Goal: Task Accomplishment & Management: Use online tool/utility

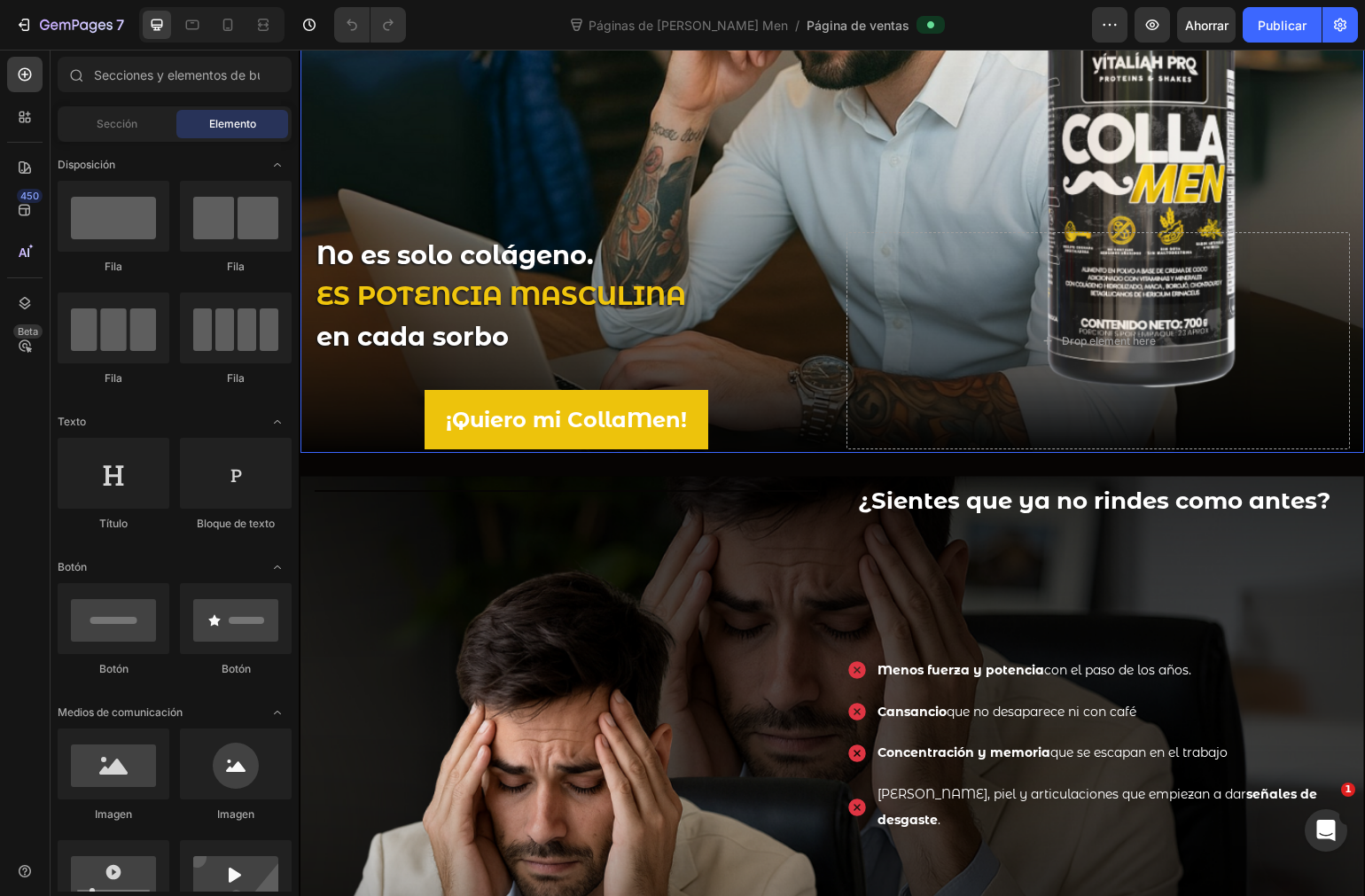
scroll to position [295, 0]
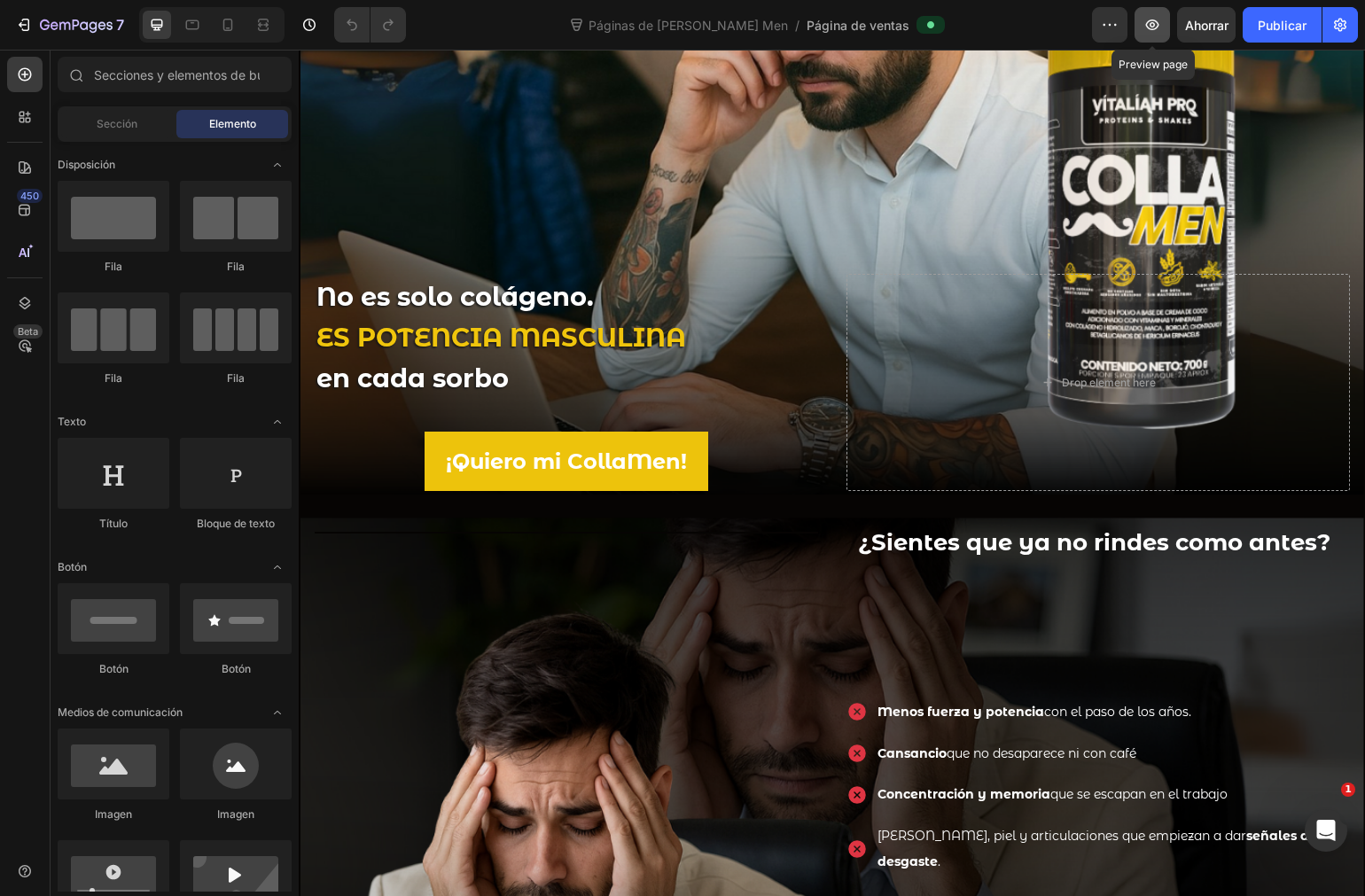
click at [1140, 28] on button "button" at bounding box center [1152, 25] width 36 height 36
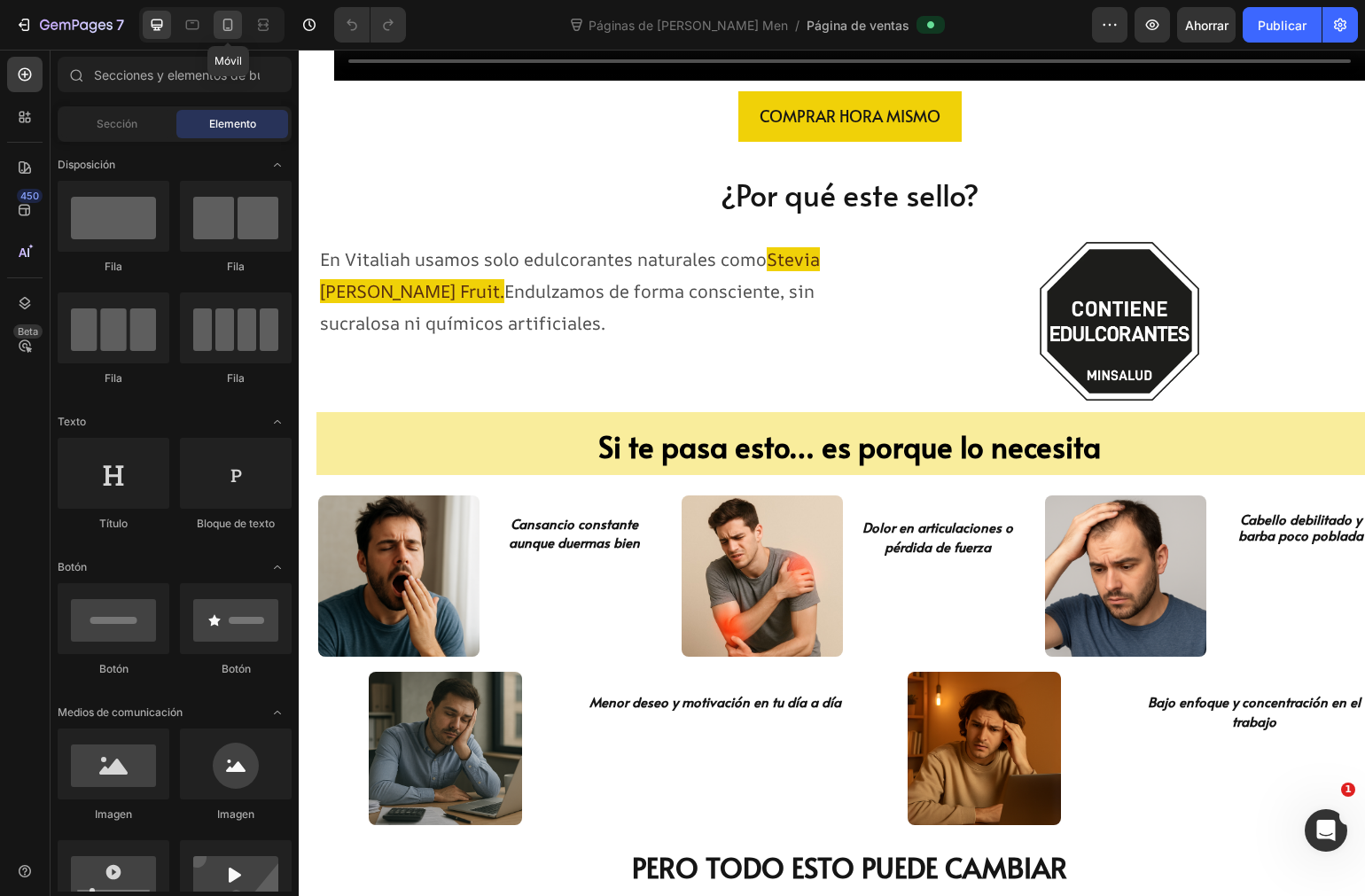
click at [229, 28] on icon at bounding box center [228, 25] width 10 height 12
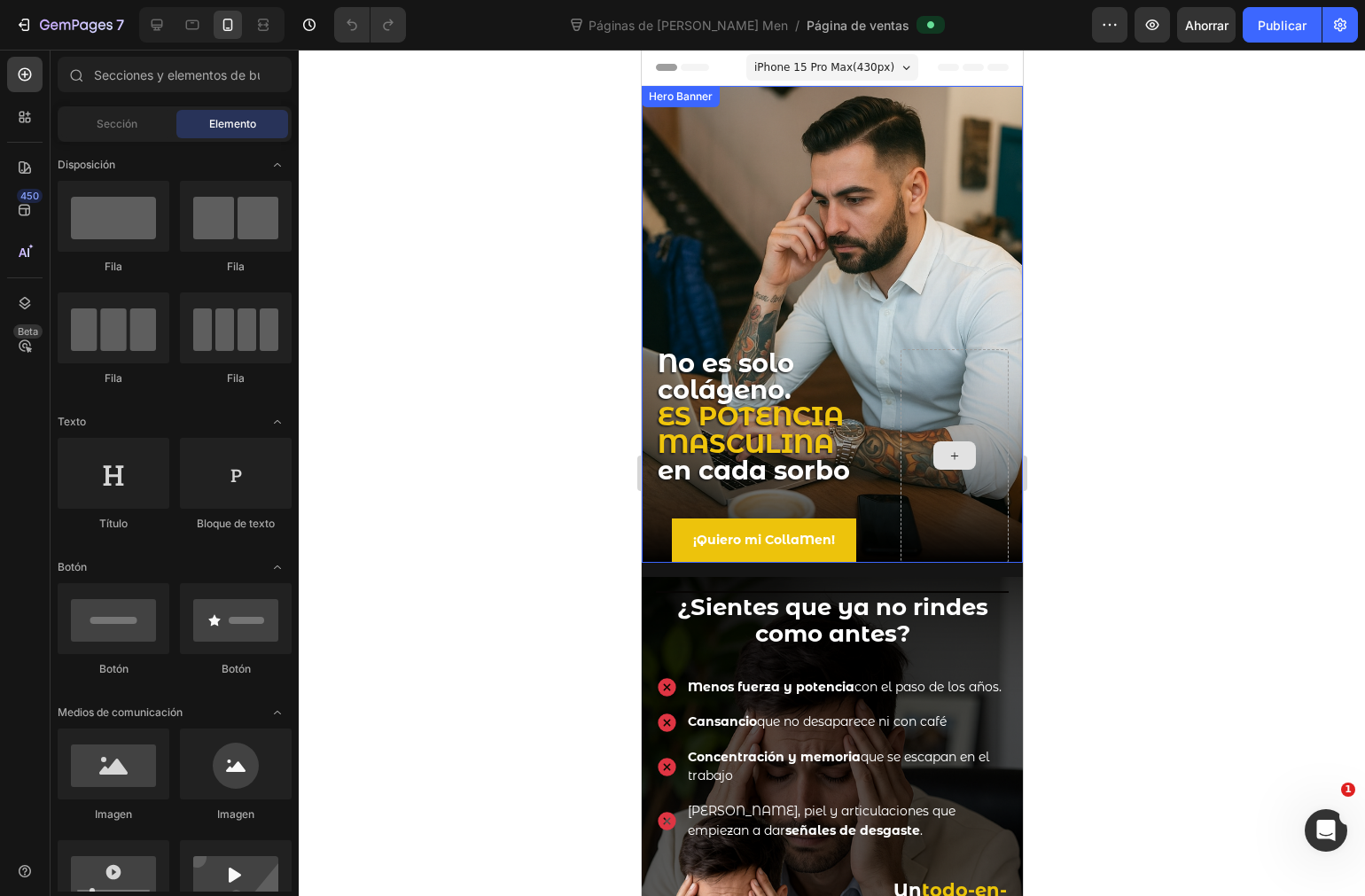
click at [929, 397] on div at bounding box center [954, 456] width 108 height 213
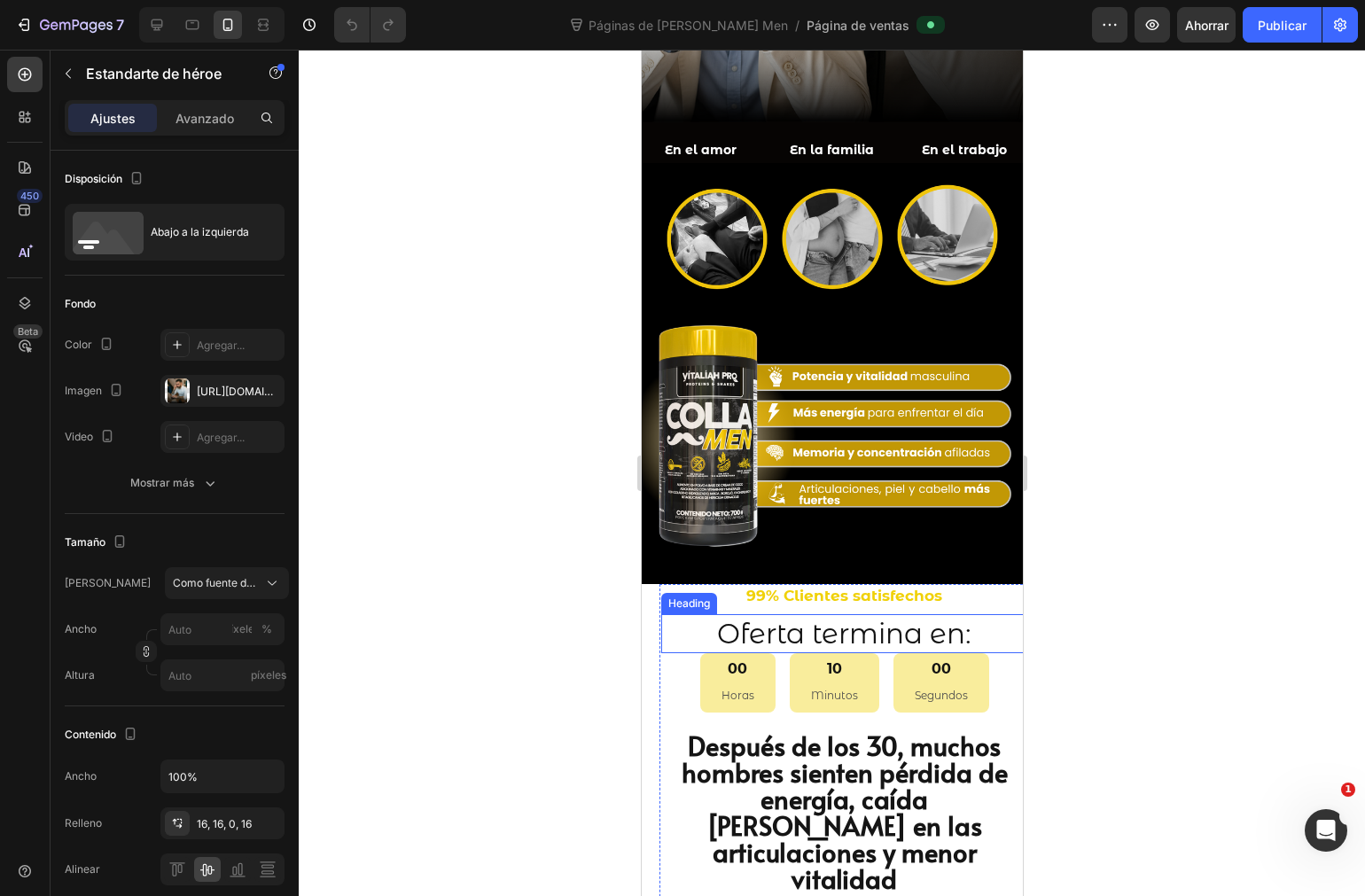
scroll to position [985, 0]
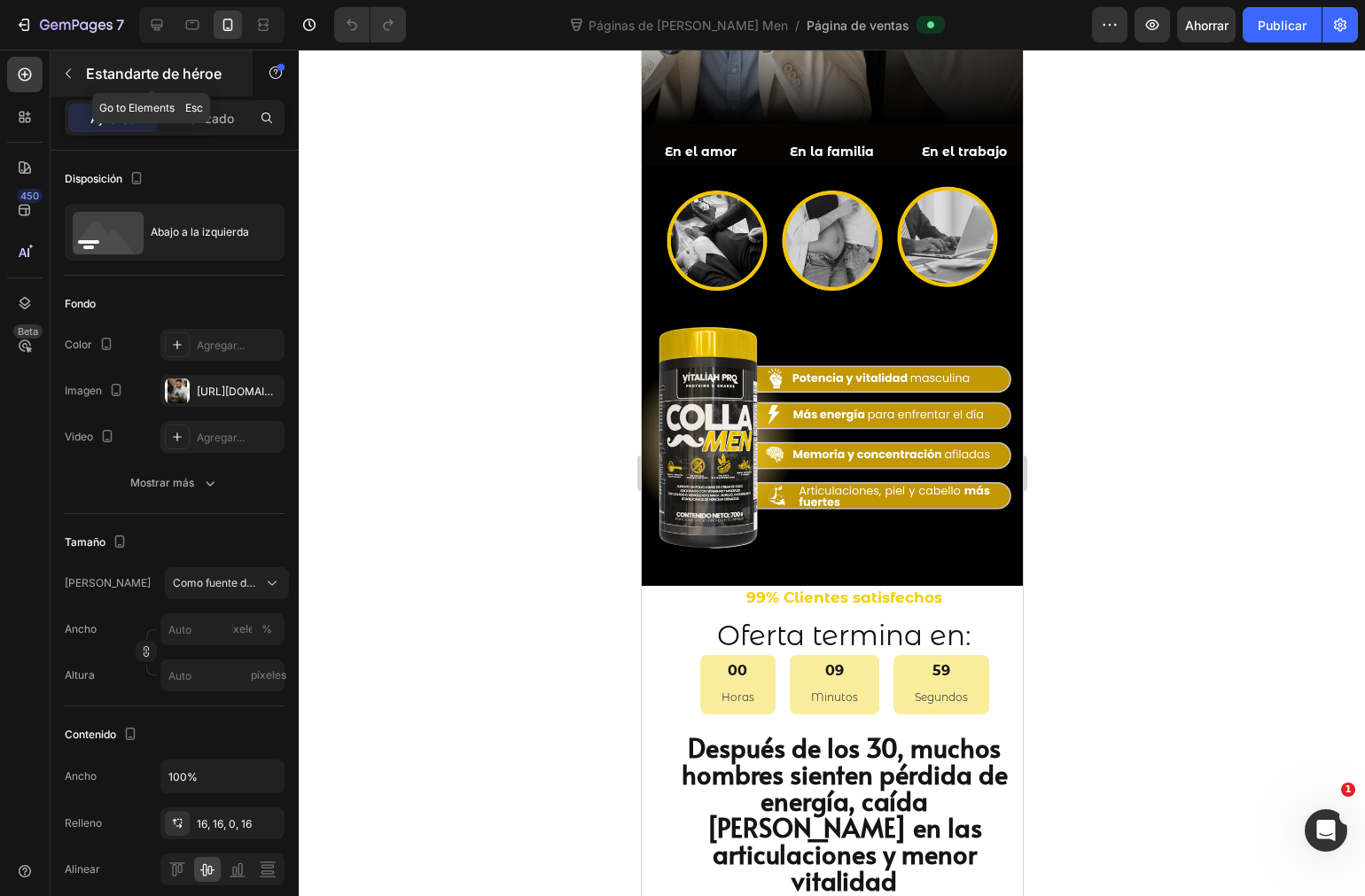
click at [68, 84] on button "button" at bounding box center [68, 74] width 28 height 28
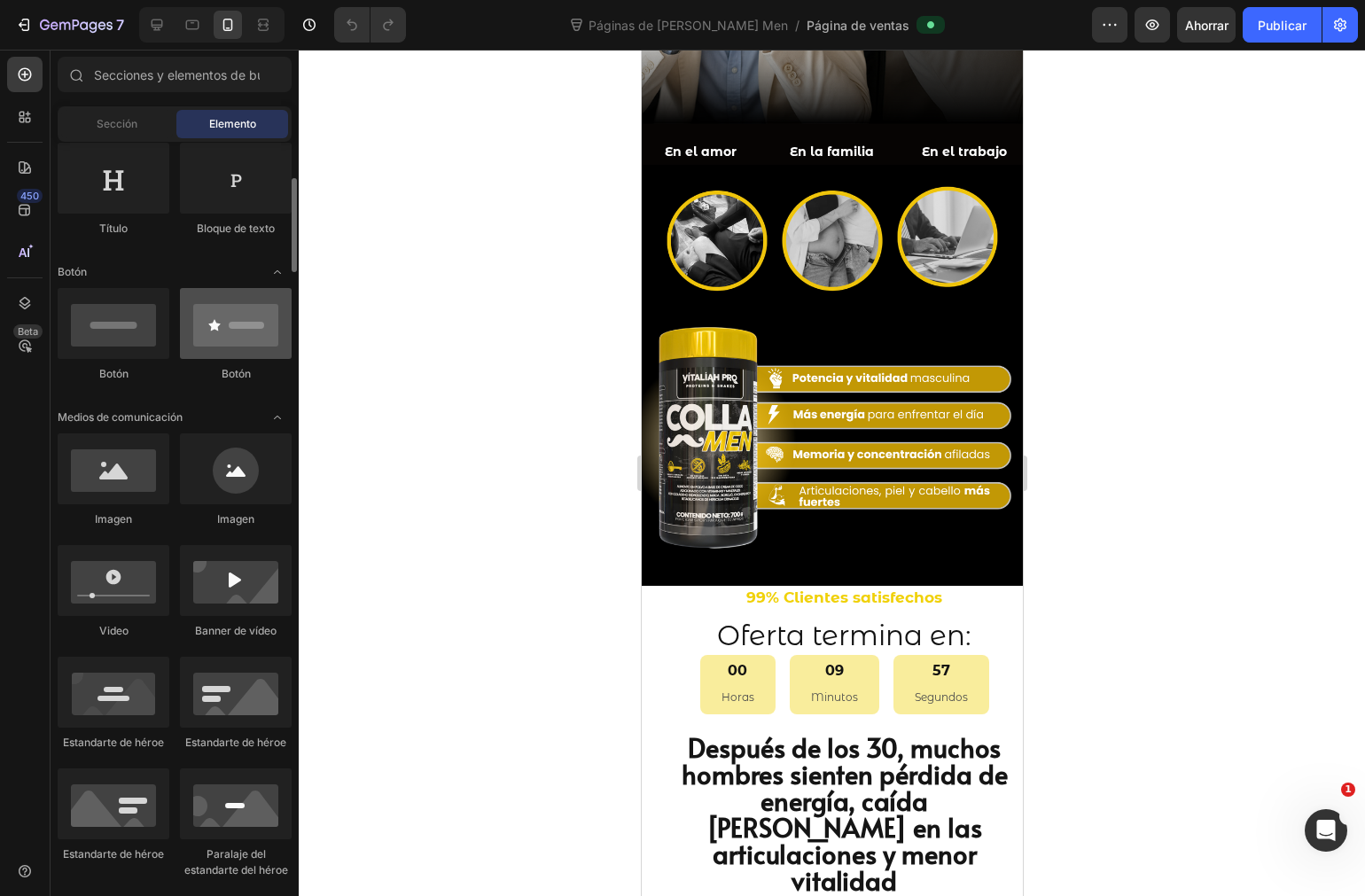
scroll to position [590, 0]
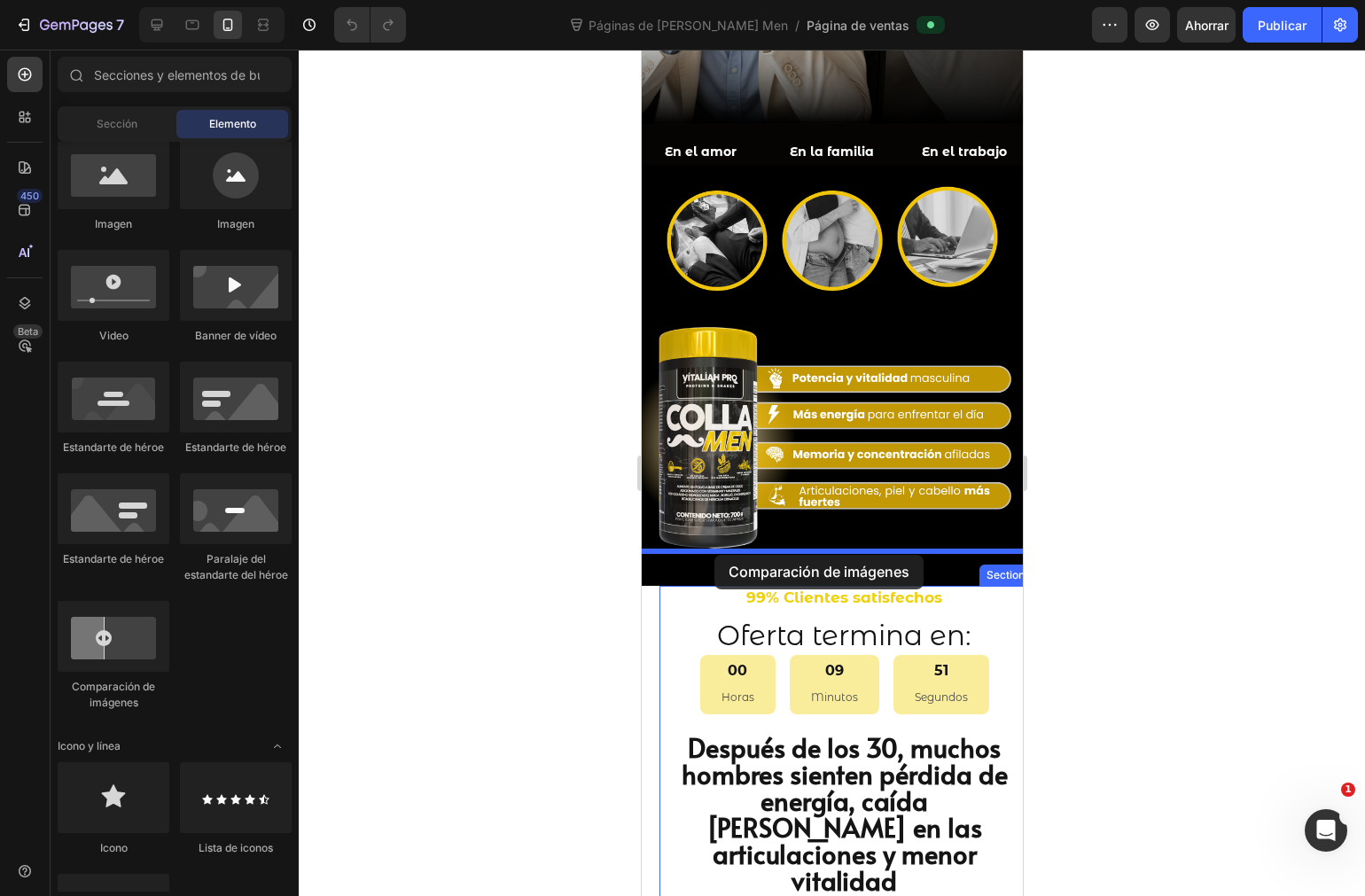
drag, startPoint x: 749, startPoint y: 686, endPoint x: 714, endPoint y: 555, distance: 135.6
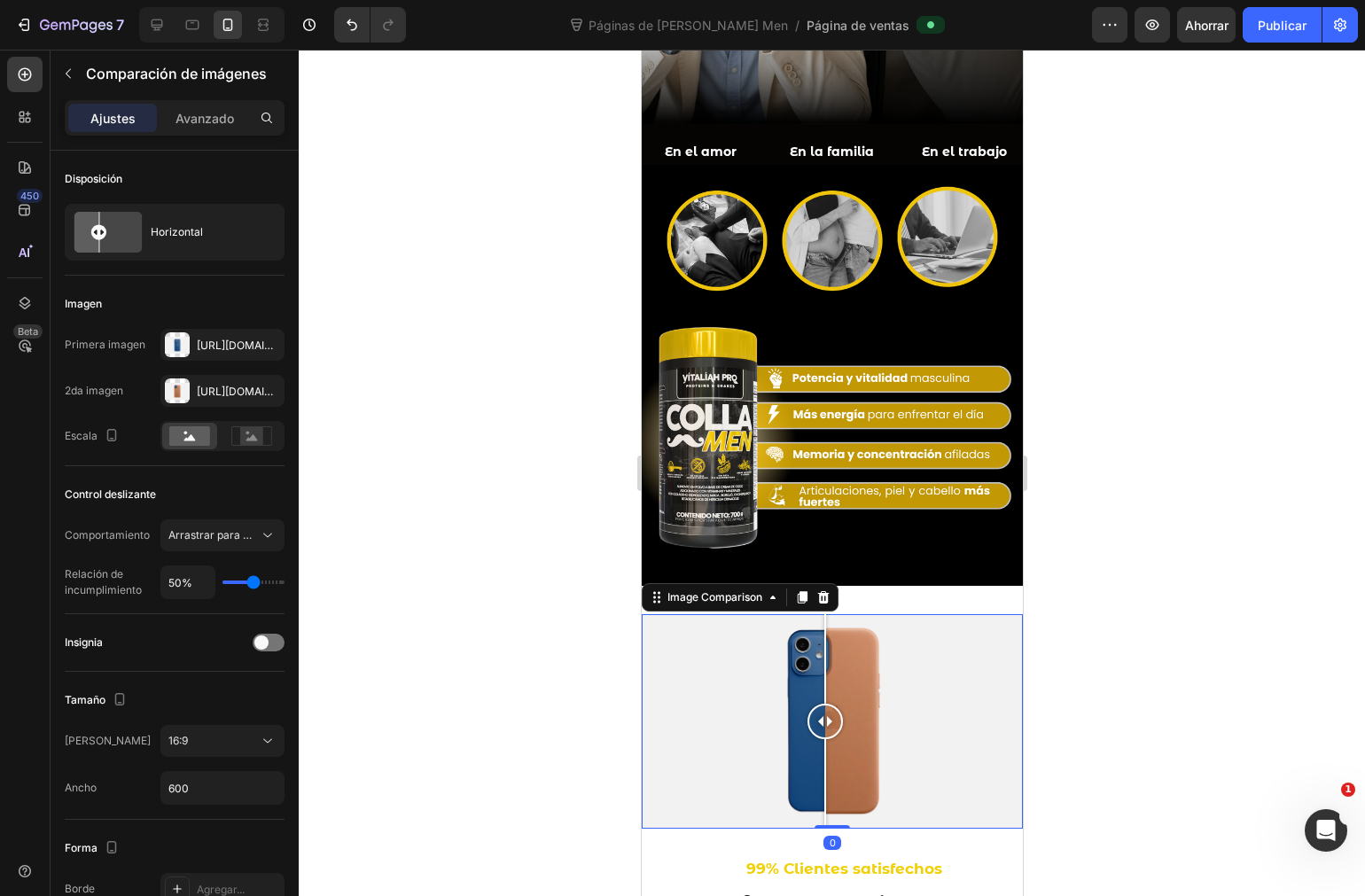
click at [1064, 692] on div at bounding box center [831, 473] width 1066 height 846
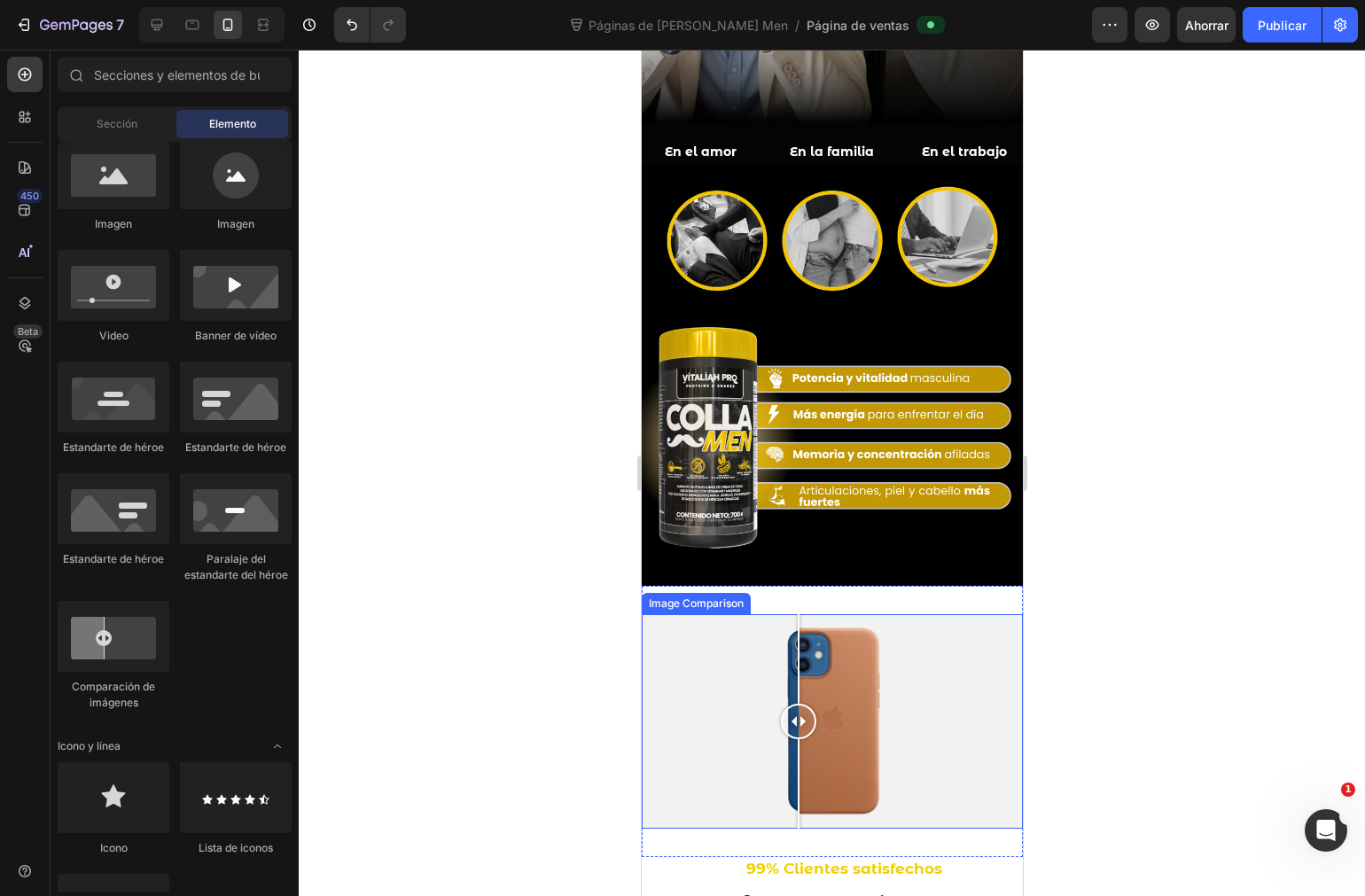
click at [798, 669] on div at bounding box center [831, 721] width 381 height 214
drag, startPoint x: 802, startPoint y: 678, endPoint x: 868, endPoint y: 672, distance: 66.3
click at [764, 704] on div at bounding box center [756, 722] width 36 height 36
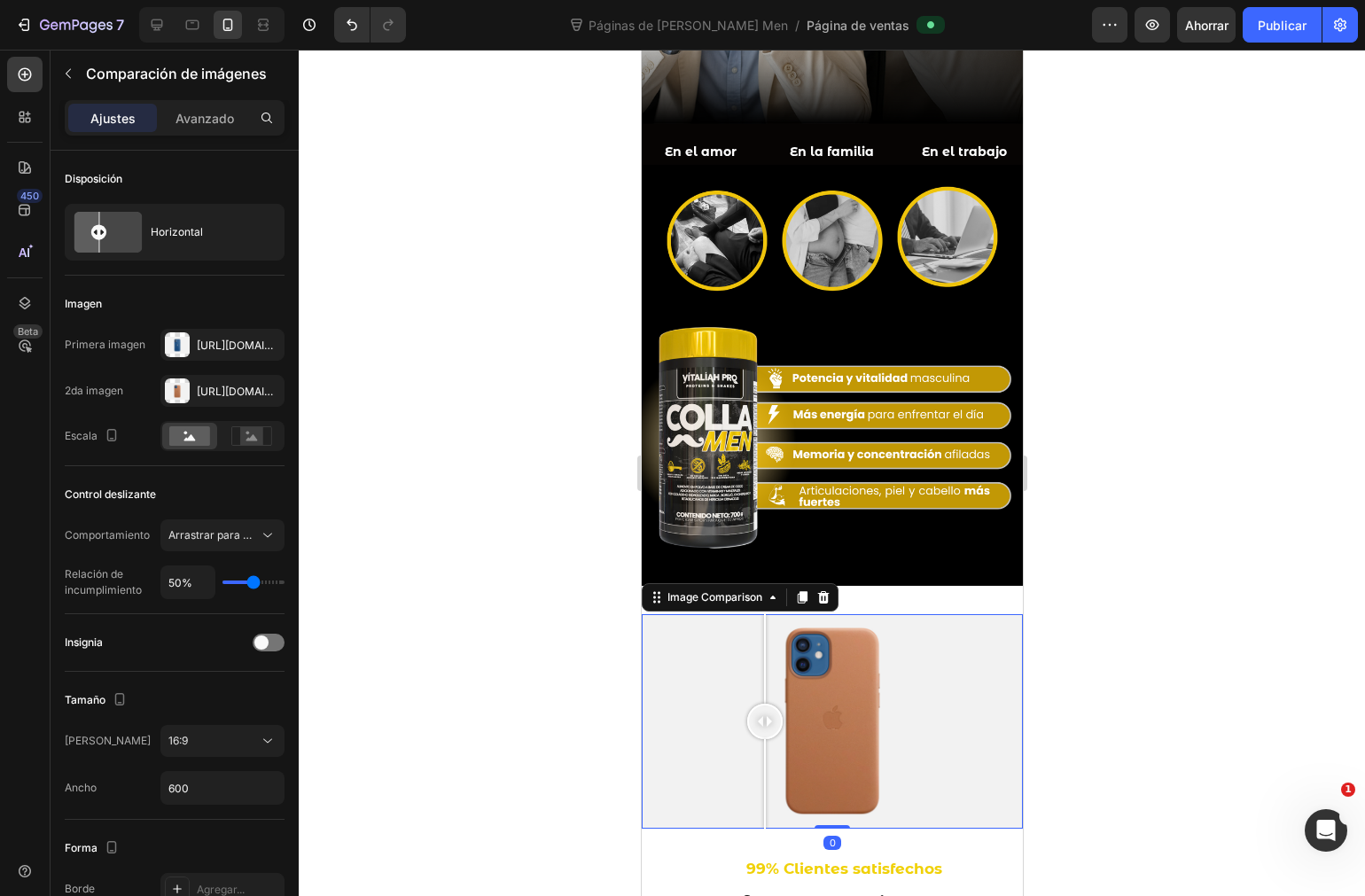
click at [933, 672] on div at bounding box center [831, 721] width 381 height 214
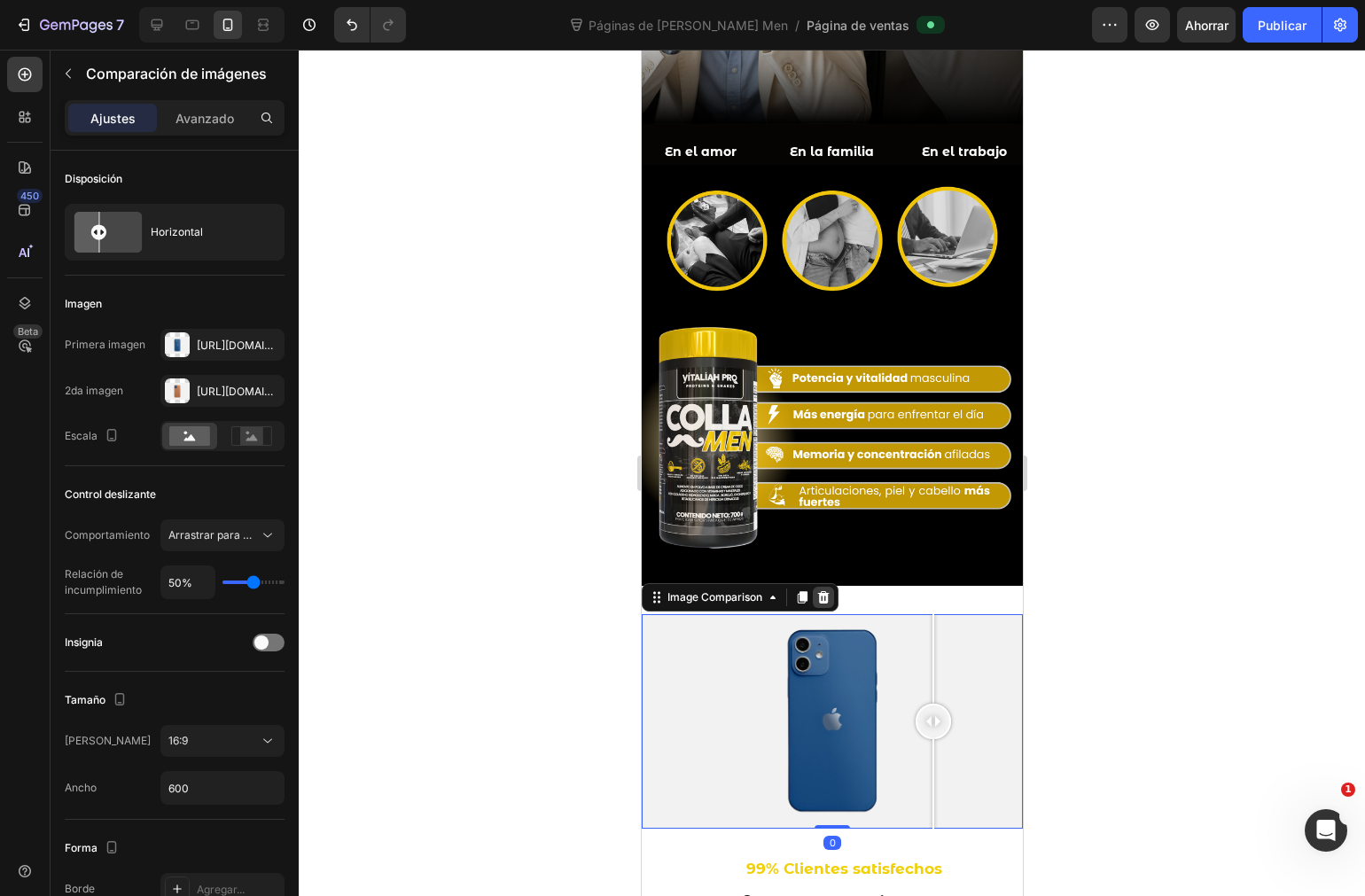
click at [830, 590] on icon at bounding box center [823, 597] width 14 height 14
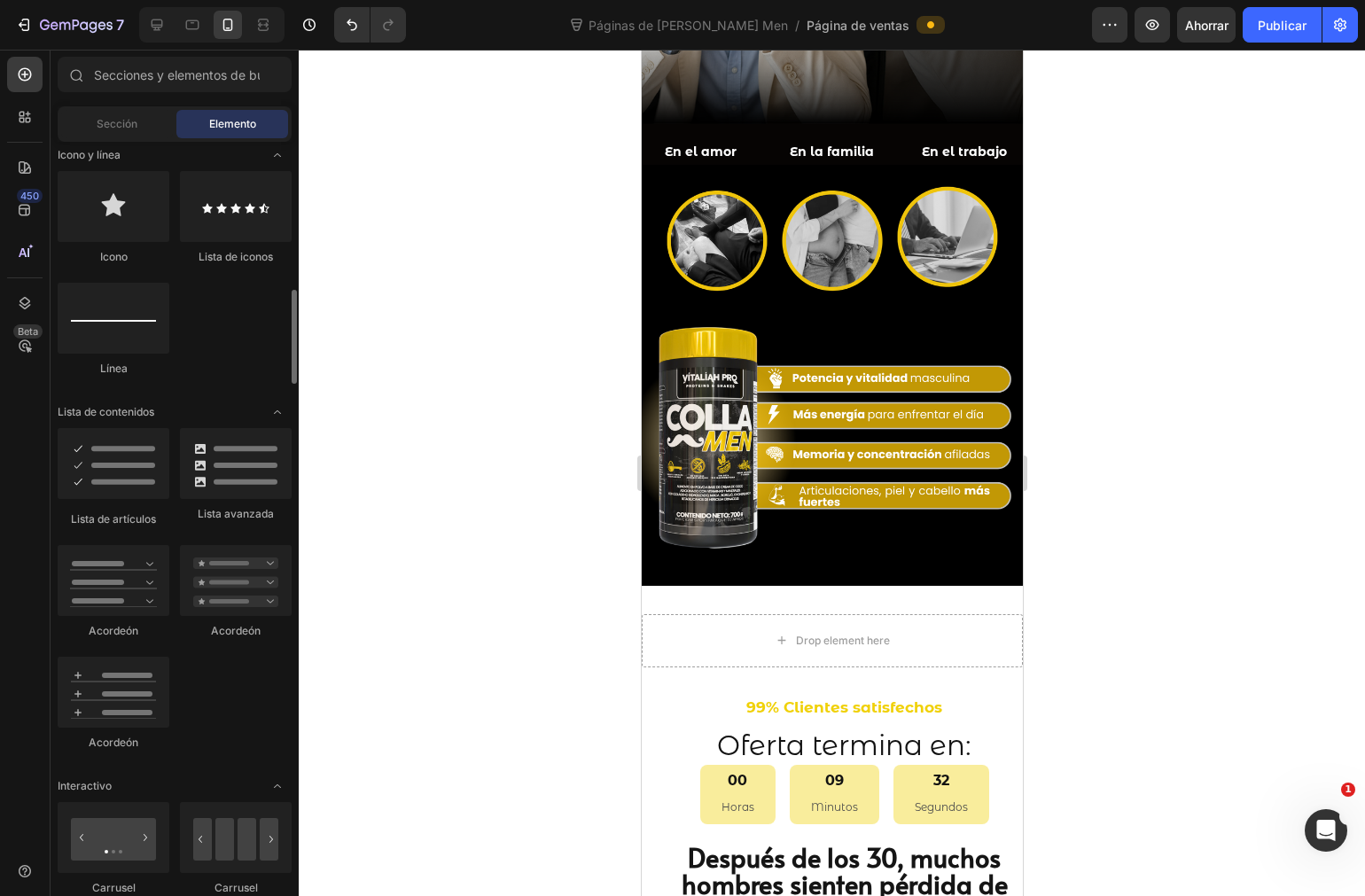
scroll to position [1476, 0]
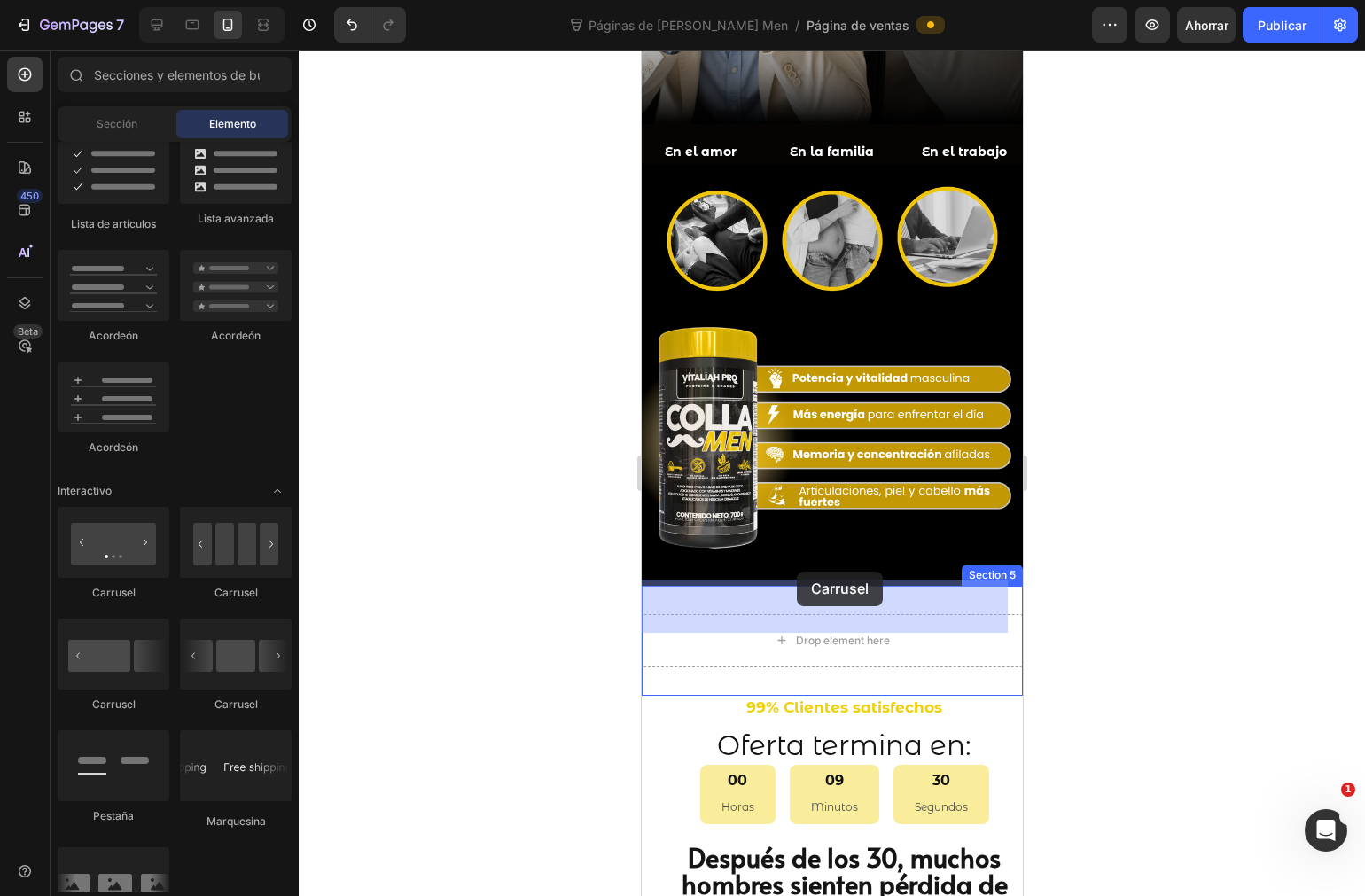
drag, startPoint x: 871, startPoint y: 612, endPoint x: 797, endPoint y: 572, distance: 84.1
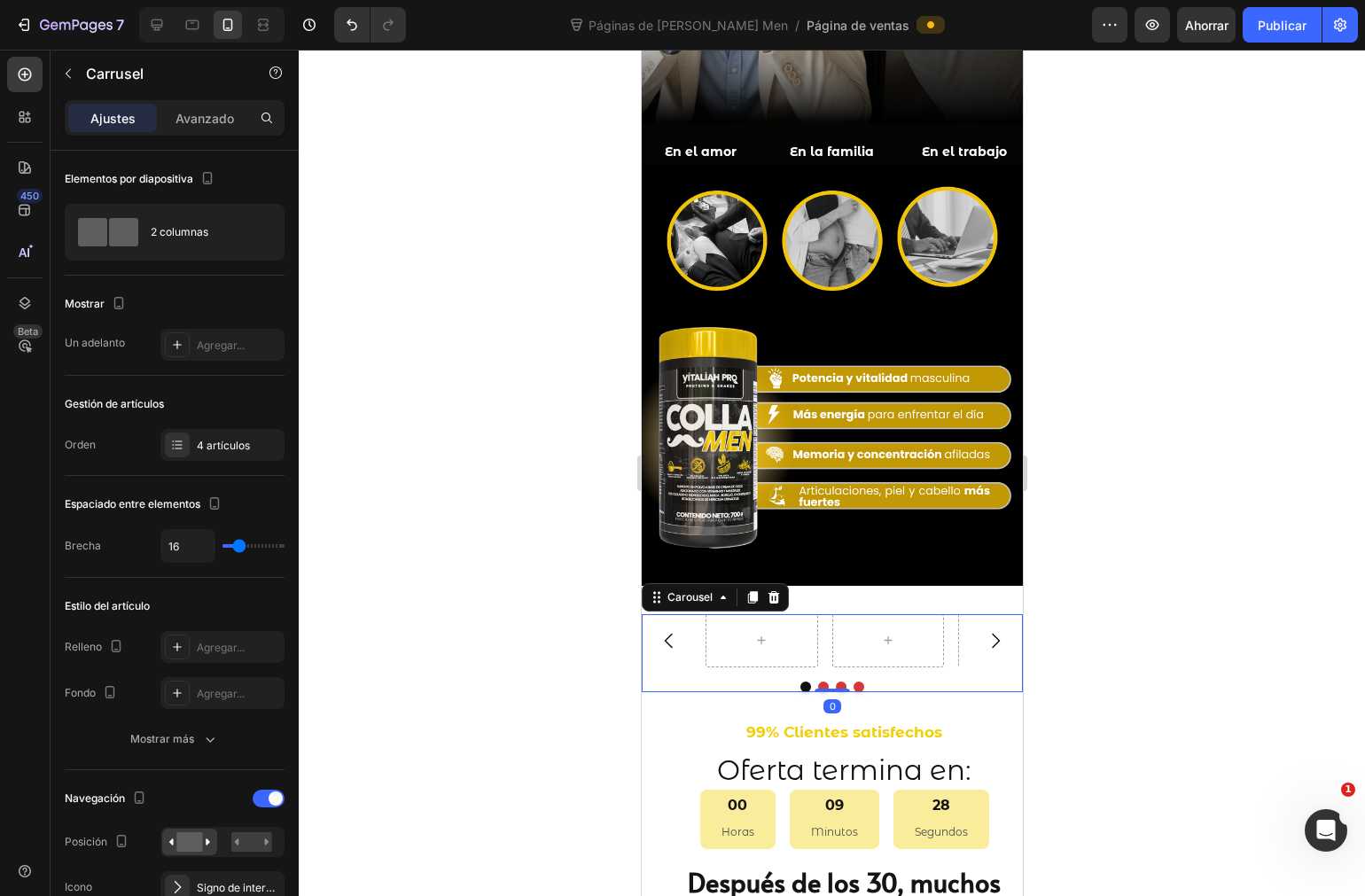
click at [984, 630] on icon "Carousel Next Arrow" at bounding box center [995, 641] width 21 height 21
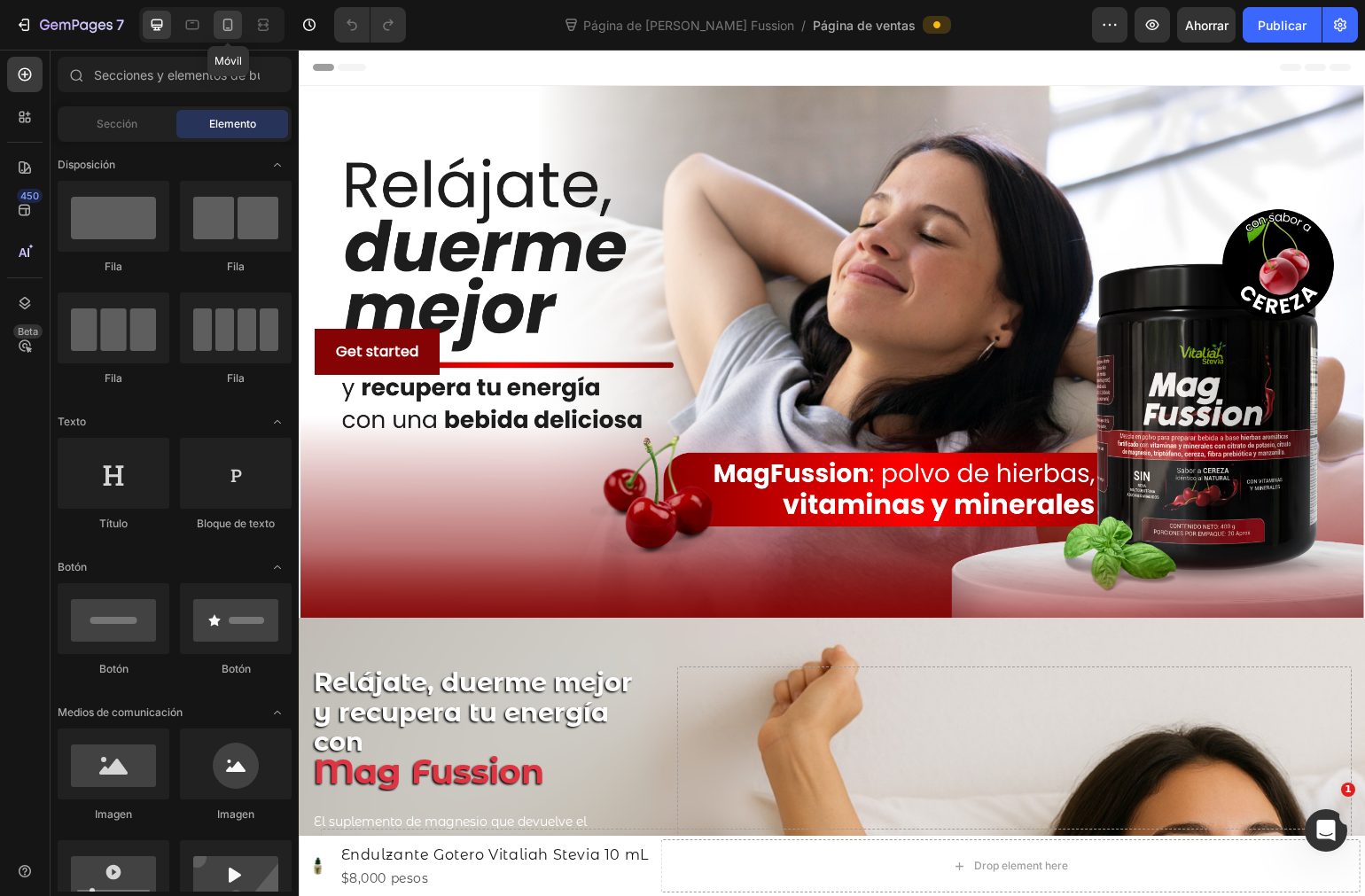
click at [241, 25] on div at bounding box center [228, 25] width 28 height 28
